Goal: Task Accomplishment & Management: Use online tool/utility

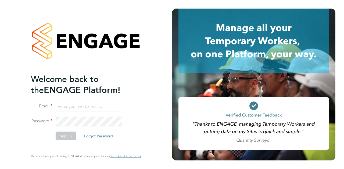
type input "Thaddeus.Buffong2@wates.co.uk"
click at [70, 136] on button "Sign In" at bounding box center [66, 136] width 20 height 9
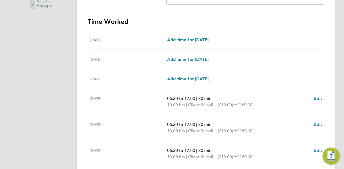
scroll to position [211, 0]
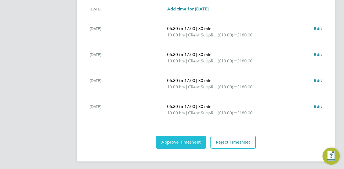
click at [183, 140] on span "Approve Timesheet" at bounding box center [180, 142] width 39 height 5
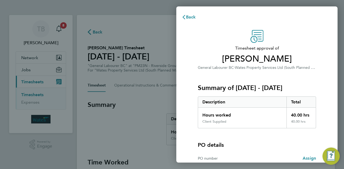
scroll to position [50, 0]
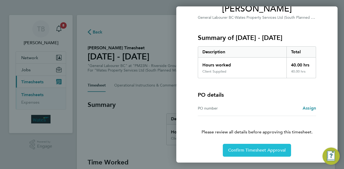
click at [246, 151] on span "Confirm Timesheet Approval" at bounding box center [256, 150] width 57 height 5
